Goal: Use online tool/utility: Use online tool/utility

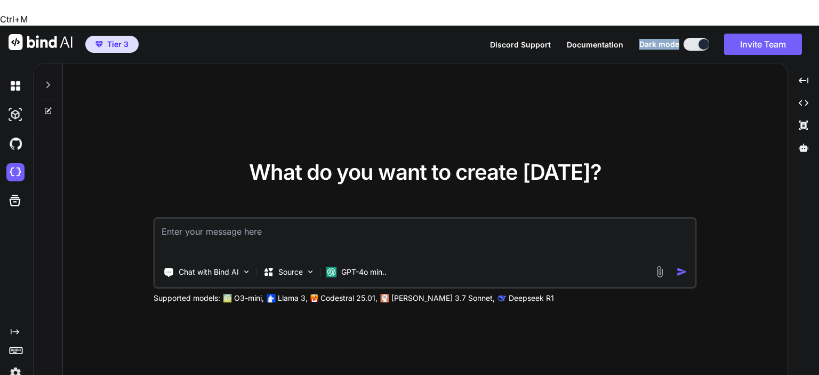
click at [598, 40] on span "Documentation" at bounding box center [595, 44] width 57 height 9
click at [674, 102] on div "What do you want to create today? Chat with Bind AI Source GPT-4o min.. Support…" at bounding box center [425, 232] width 725 height 338
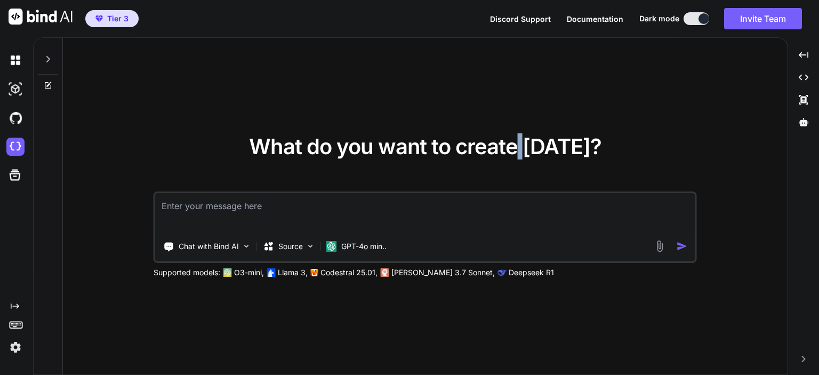
drag, startPoint x: 530, startPoint y: 145, endPoint x: 525, endPoint y: 142, distance: 6.0
click at [525, 142] on span "What do you want to create today?" at bounding box center [425, 146] width 353 height 26
drag, startPoint x: 460, startPoint y: 154, endPoint x: 455, endPoint y: 151, distance: 6.0
click at [455, 151] on span "What do you want to create today?" at bounding box center [425, 146] width 353 height 26
click at [433, 143] on span "What do you want to create today?" at bounding box center [425, 146] width 353 height 26
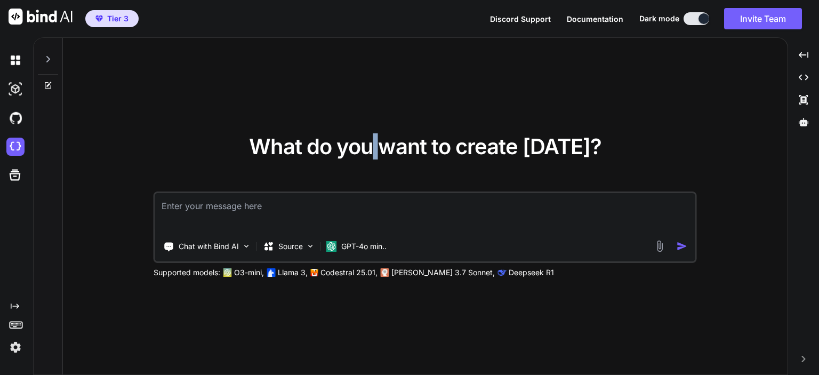
click at [381, 148] on span "What do you want to create today?" at bounding box center [425, 146] width 353 height 26
click at [341, 148] on span "What do you want to create today?" at bounding box center [425, 146] width 353 height 26
drag, startPoint x: 318, startPoint y: 145, endPoint x: 309, endPoint y: 142, distance: 9.3
click at [309, 142] on span "What do you want to create today?" at bounding box center [425, 146] width 353 height 26
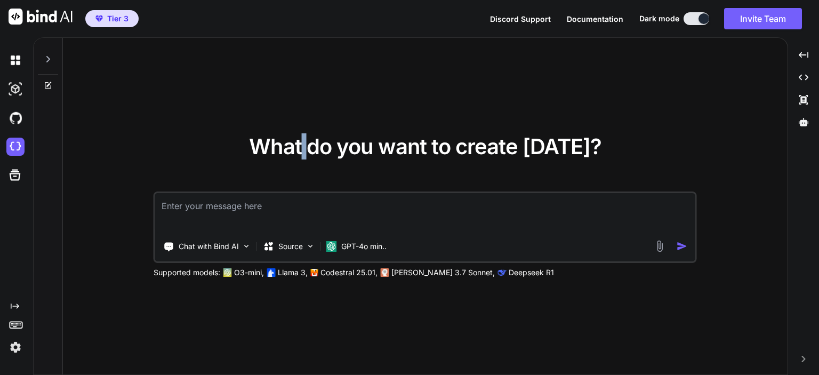
click at [314, 142] on span "What do you want to create today?" at bounding box center [425, 146] width 353 height 26
click at [310, 142] on span "What do you want to create today?" at bounding box center [425, 146] width 353 height 26
click at [313, 250] on img at bounding box center [310, 246] width 9 height 9
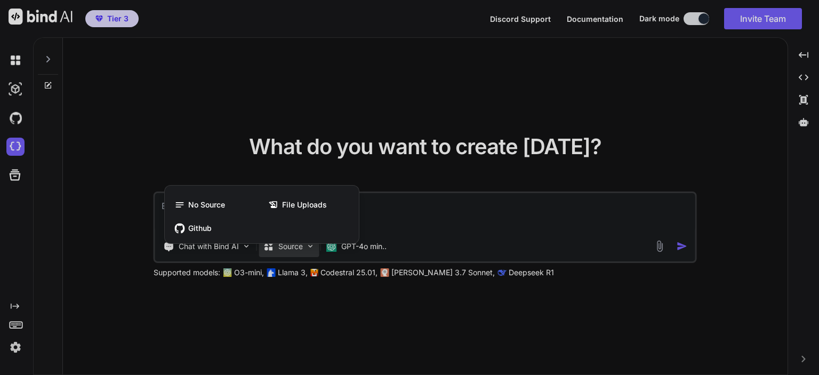
click at [313, 250] on div at bounding box center [409, 187] width 819 height 375
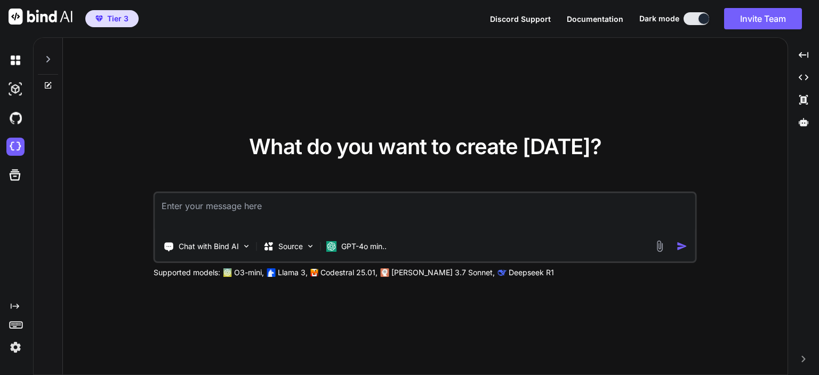
click at [128, 179] on div "What do you want to create today? Chat with Bind AI Source GPT-4o min.. Support…" at bounding box center [425, 207] width 725 height 338
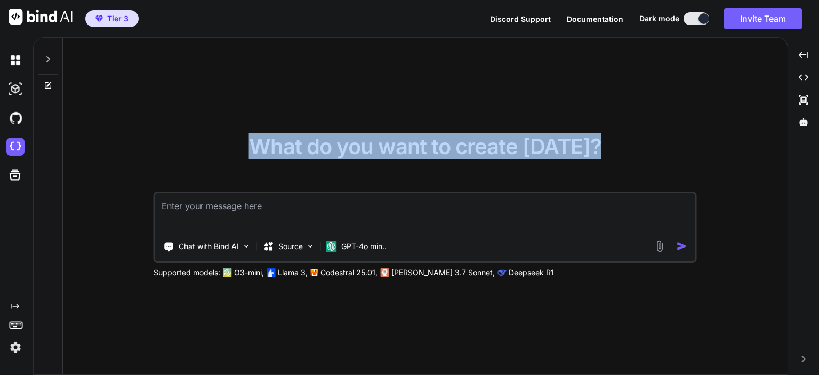
drag, startPoint x: 144, startPoint y: 196, endPoint x: 233, endPoint y: 204, distance: 89.5
click at [224, 208] on div "What do you want to create today? Chat with Bind AI Source GPT-4o min.. Support…" at bounding box center [425, 207] width 725 height 338
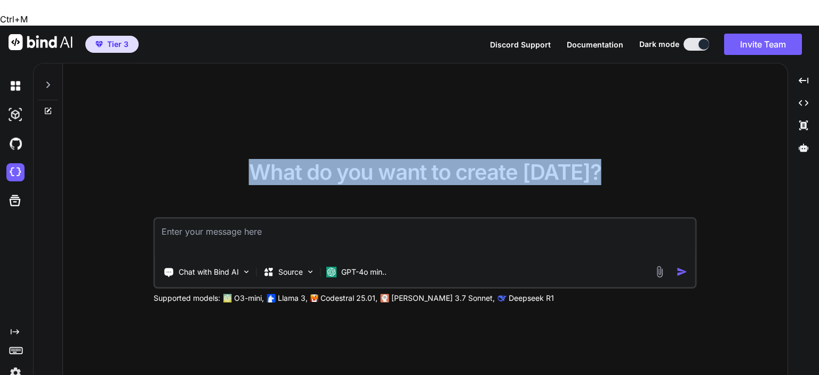
click at [289, 162] on div "What do you want to create today?" at bounding box center [425, 181] width 353 height 38
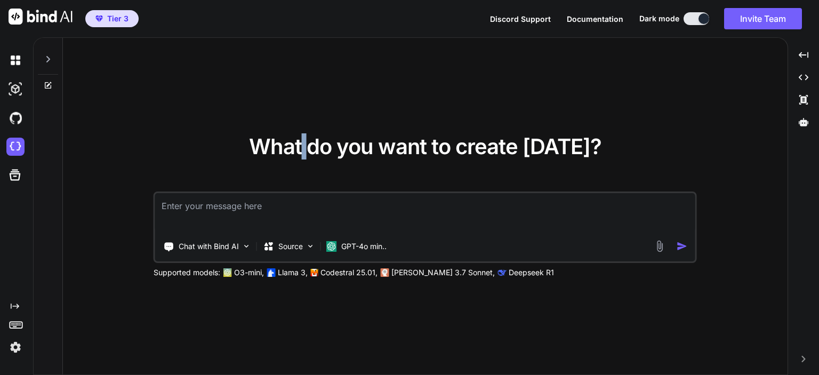
click at [312, 141] on span "What do you want to create today?" at bounding box center [425, 146] width 353 height 26
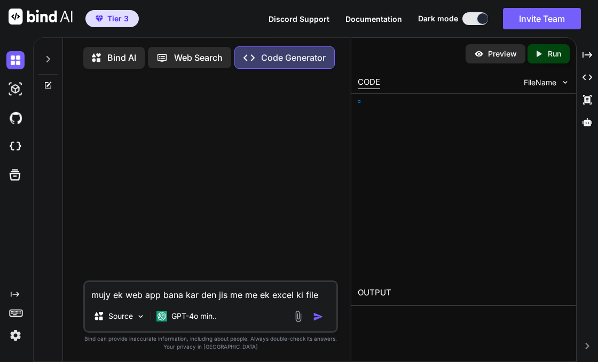
type textarea "x"
